Goal: Use online tool/utility

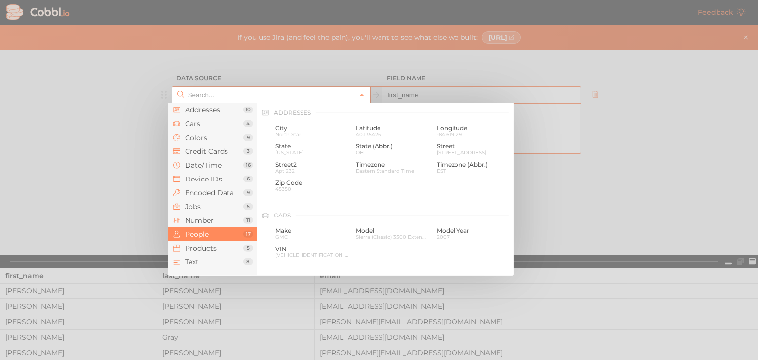
click at [244, 96] on input "text" at bounding box center [270, 95] width 170 height 16
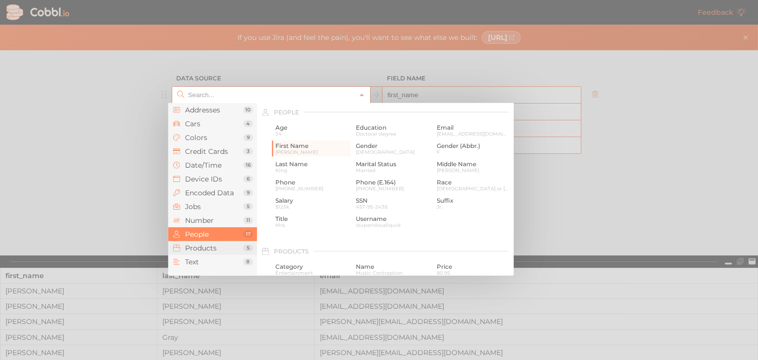
click at [213, 253] on li "Products 5" at bounding box center [212, 248] width 89 height 14
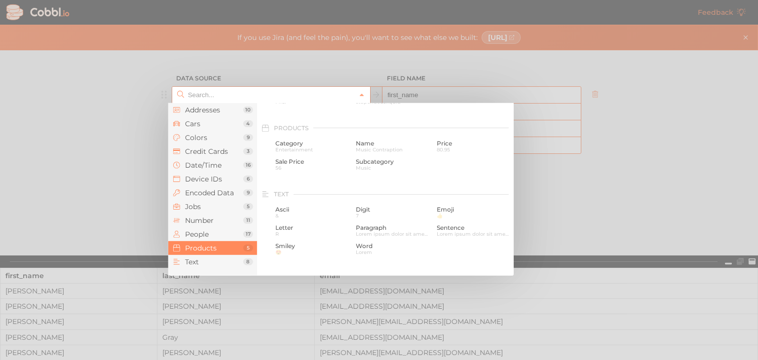
scroll to position [900, 0]
click at [377, 134] on span "Music Contraption" at bounding box center [392, 133] width 73 height 5
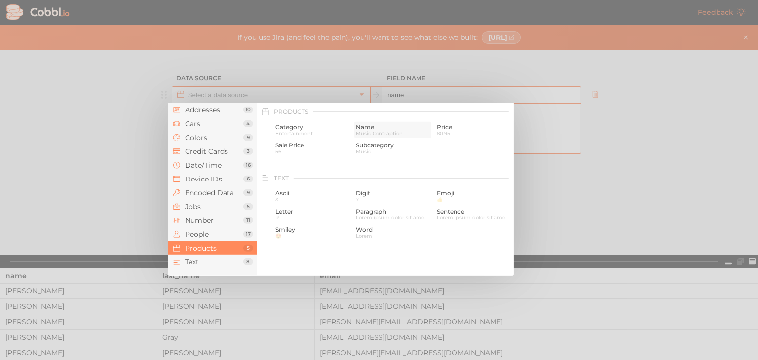
type input "Products › Name"
type input "name"
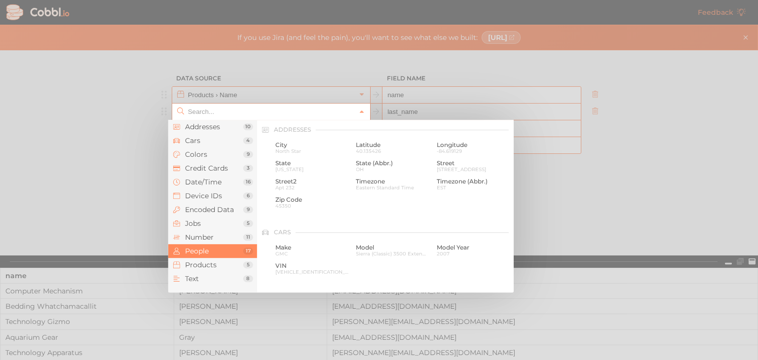
drag, startPoint x: 272, startPoint y: 113, endPoint x: 288, endPoint y: 112, distance: 16.3
click at [272, 113] on input "text" at bounding box center [270, 112] width 170 height 16
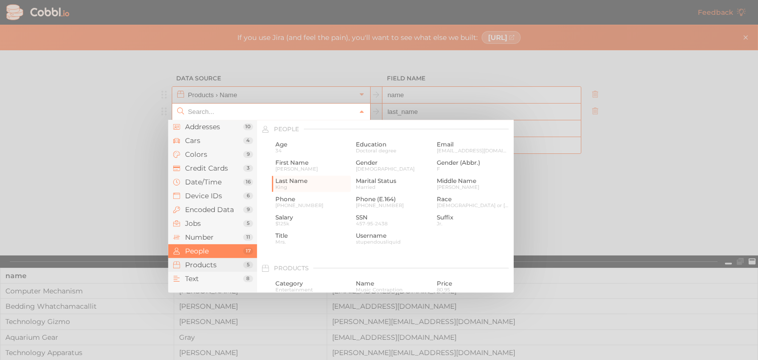
click at [203, 261] on span "Products" at bounding box center [214, 265] width 58 height 8
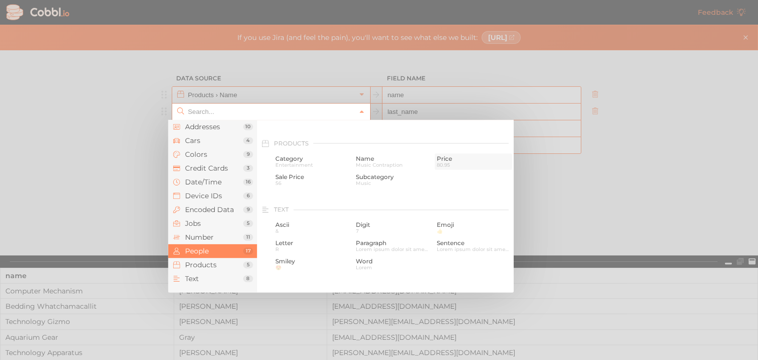
scroll to position [900, 0]
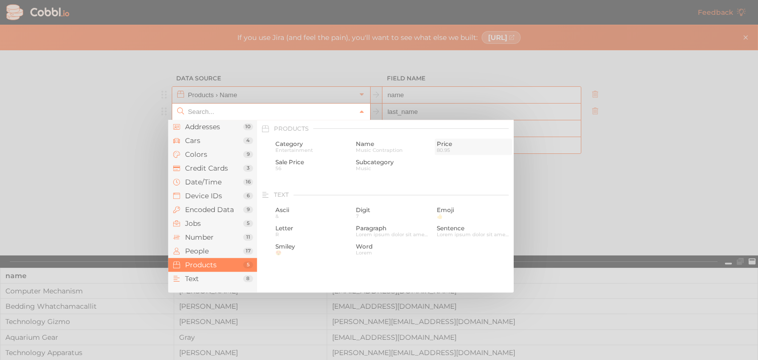
click at [453, 142] on span "Price" at bounding box center [472, 144] width 73 height 7
type input "Products › Price"
type input "price"
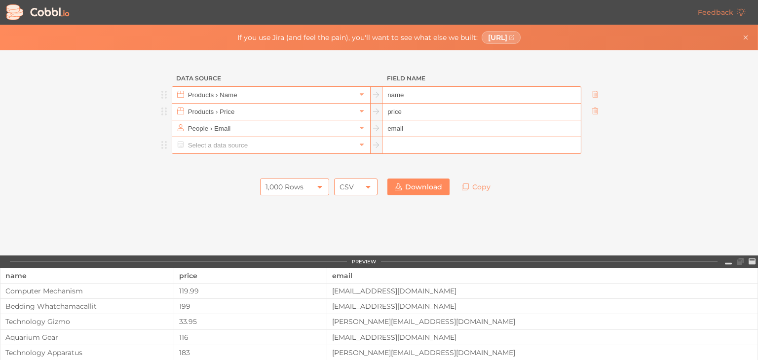
click at [227, 146] on input "text" at bounding box center [270, 145] width 170 height 16
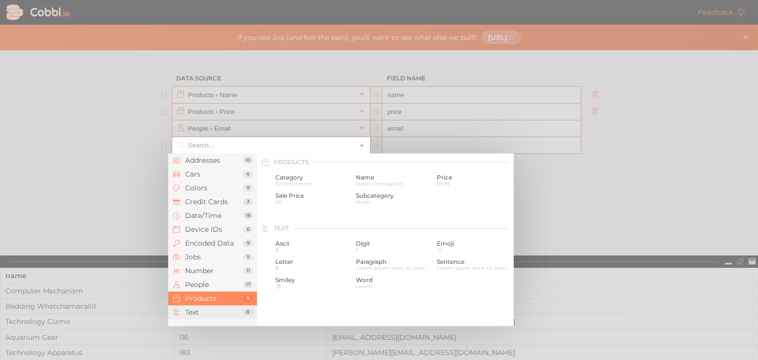
click at [197, 312] on span "Text" at bounding box center [214, 312] width 58 height 8
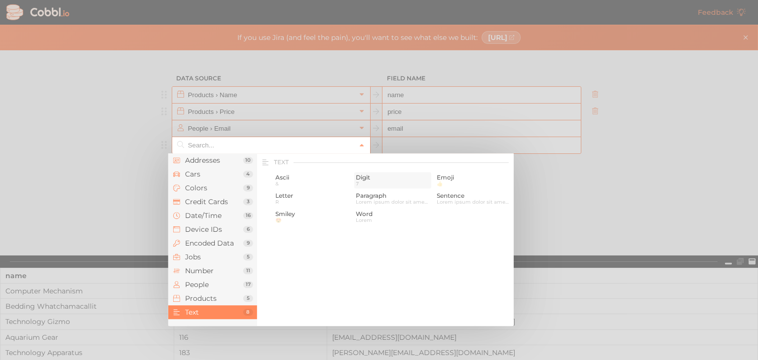
click at [363, 178] on span "Digit" at bounding box center [392, 177] width 73 height 7
type input "Text › Digit"
type input "digit"
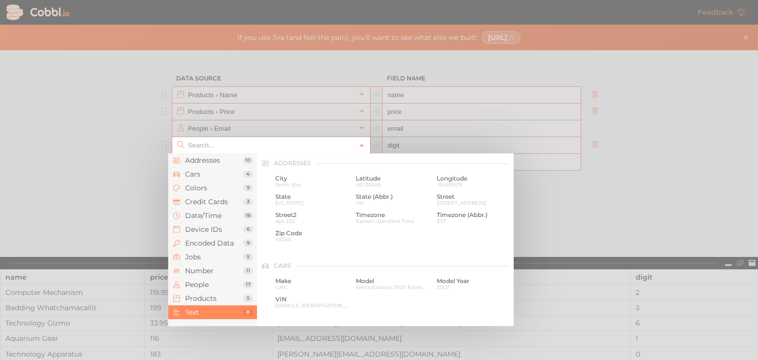
click at [200, 145] on input "text" at bounding box center [270, 145] width 170 height 16
click at [203, 240] on span "Encoded Data" at bounding box center [214, 243] width 58 height 8
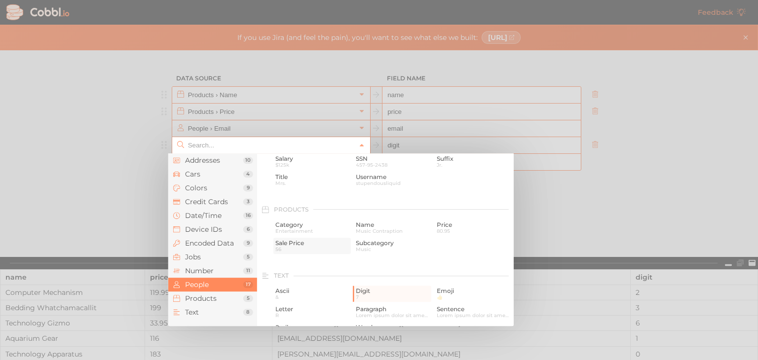
scroll to position [902, 0]
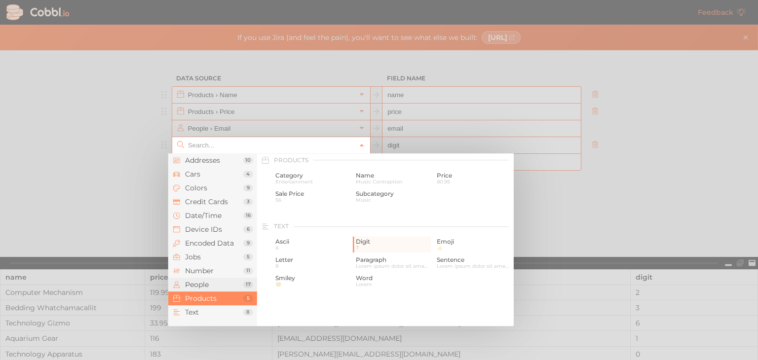
click at [200, 285] on span "People" at bounding box center [214, 285] width 58 height 8
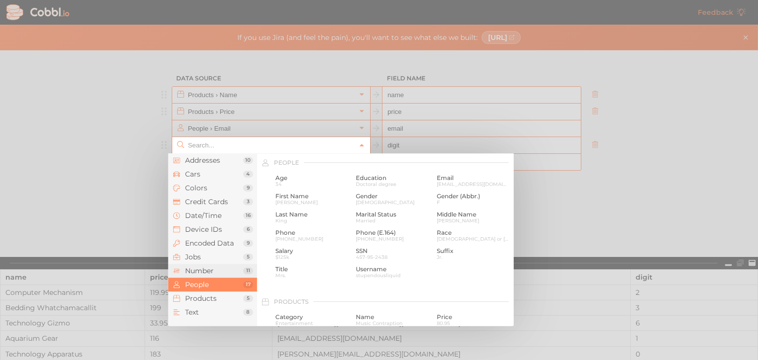
click at [203, 270] on span "Number" at bounding box center [214, 271] width 58 height 8
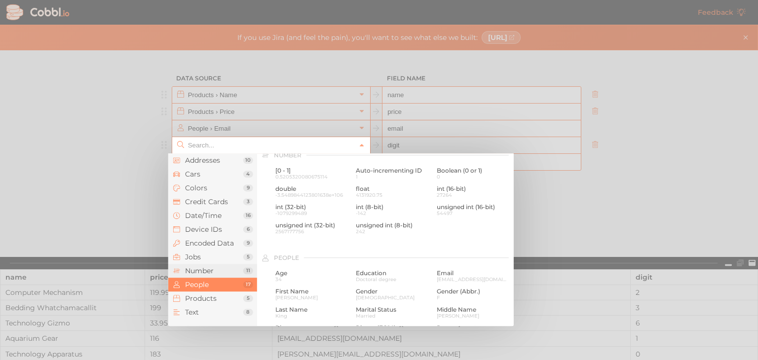
scroll to position [657, 0]
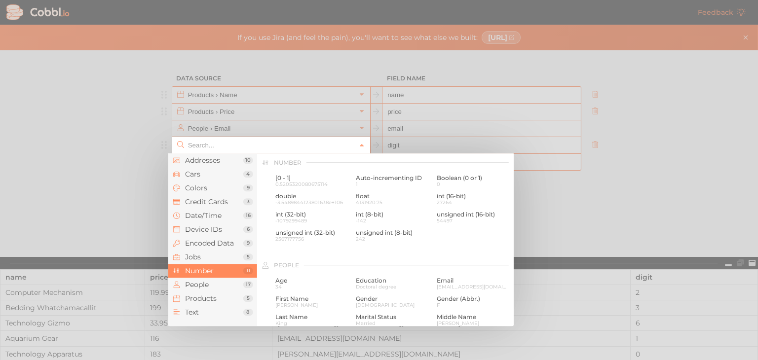
type input "Text › Digit"
drag, startPoint x: 651, startPoint y: 114, endPoint x: 634, endPoint y: 115, distance: 16.3
click at [651, 114] on div at bounding box center [379, 180] width 758 height 360
type input "Text › Digit"
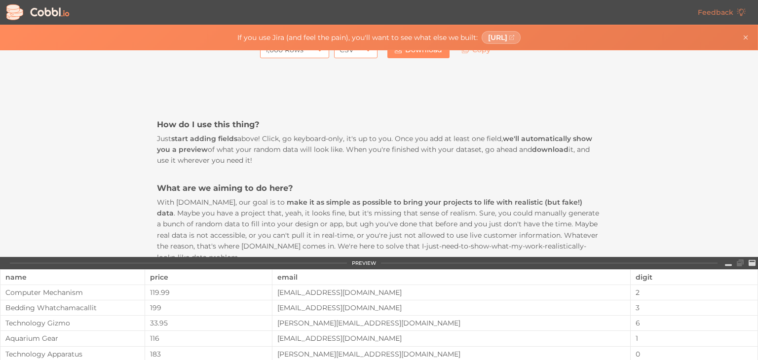
scroll to position [99, 0]
